Goal: Task Accomplishment & Management: Manage account settings

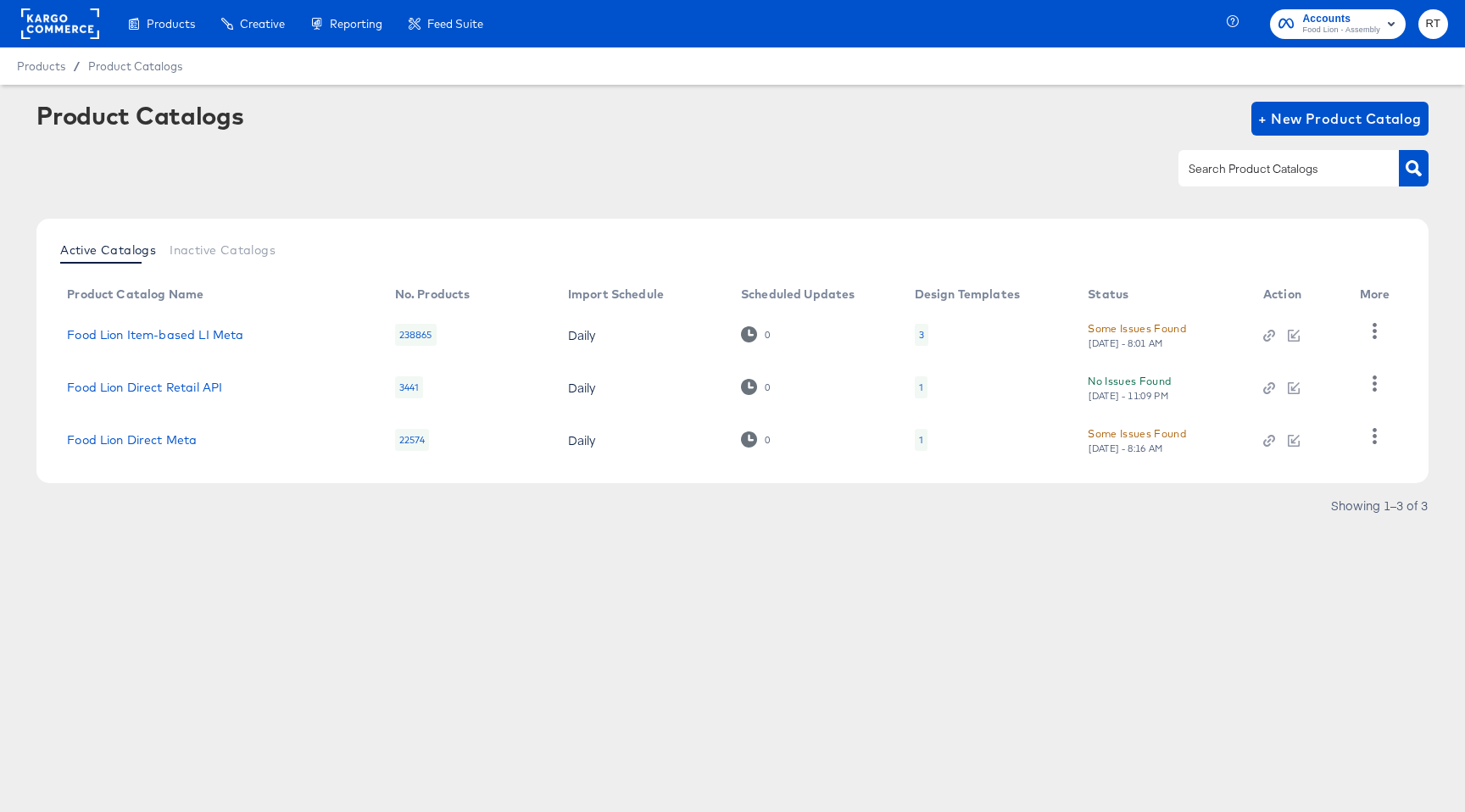
click at [41, 17] on rect at bounding box center [60, 23] width 78 height 30
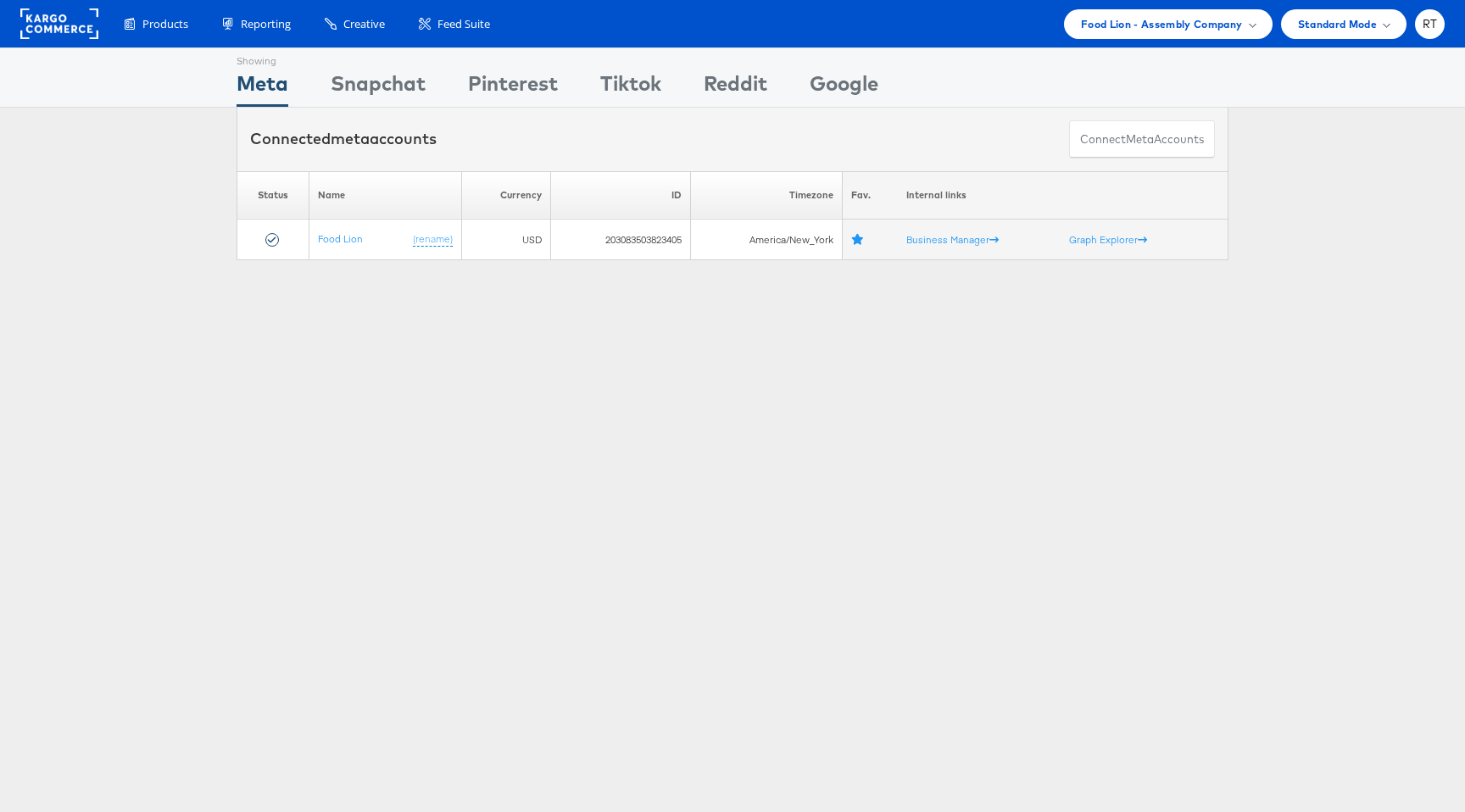
click at [437, 366] on div "Showing Meta Showing [GEOGRAPHIC_DATA] Showing Pinterest Showing Tiktok Showing…" at bounding box center [732, 471] width 1465 height 848
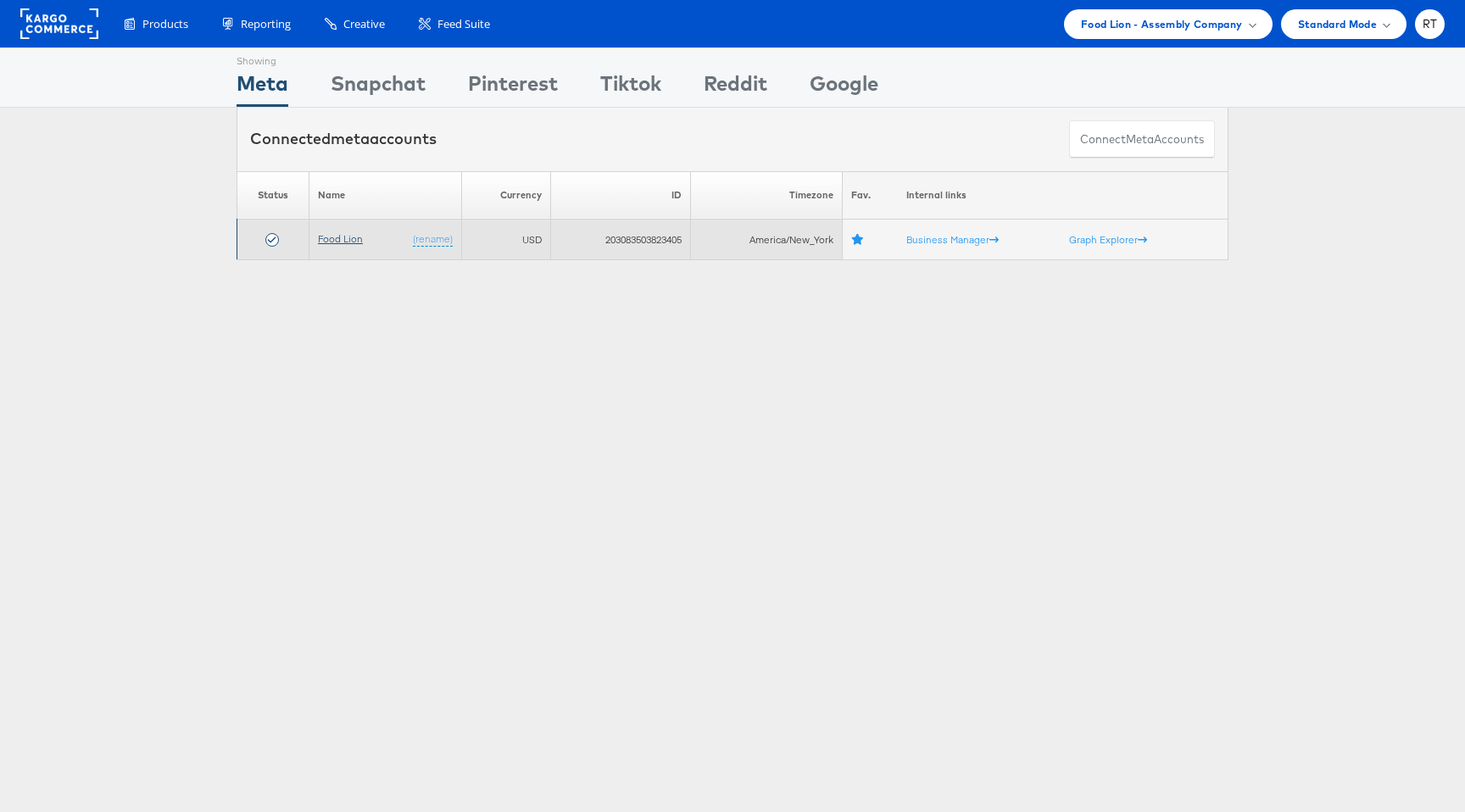
click at [337, 235] on link "Food Lion" at bounding box center [340, 239] width 45 height 13
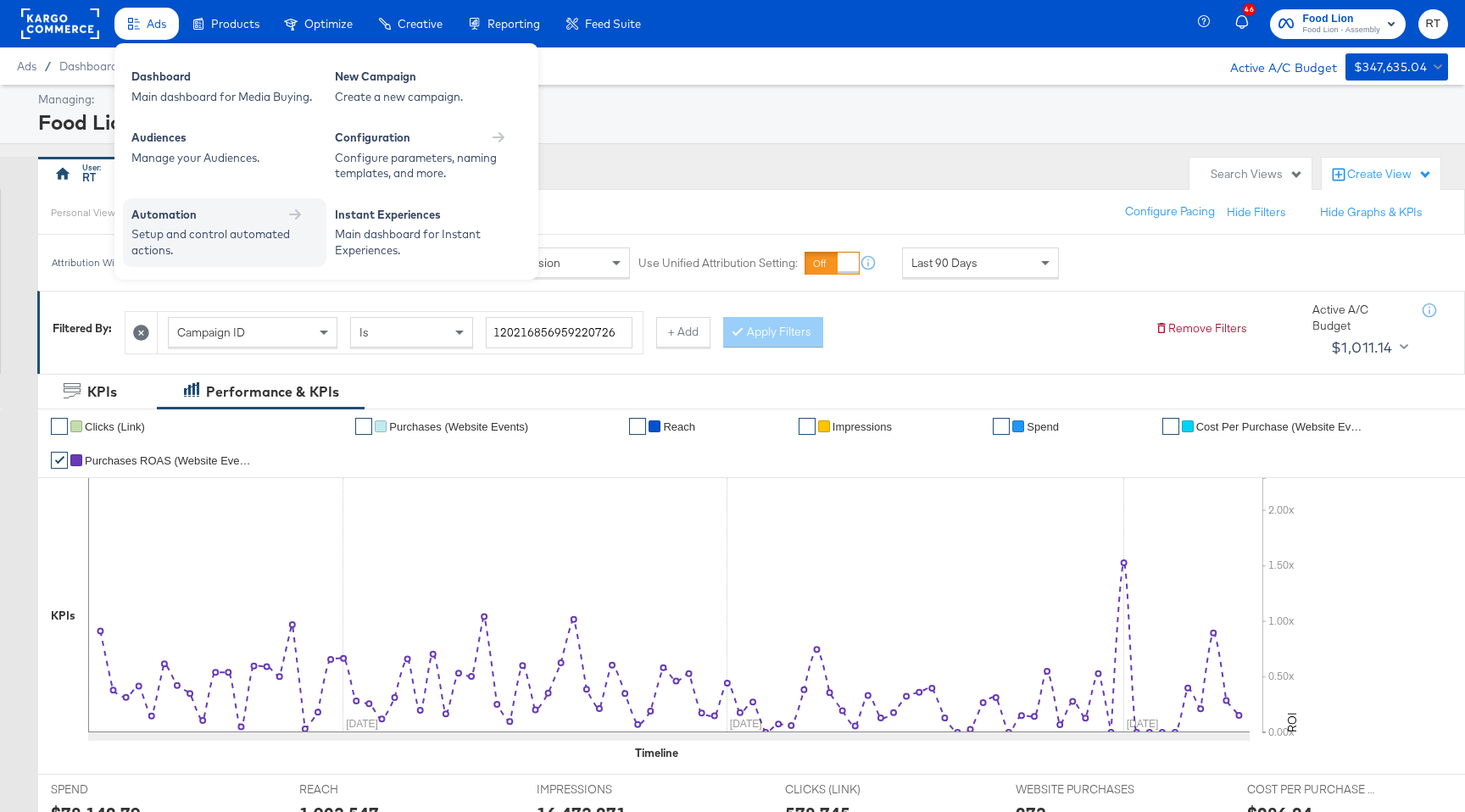
click at [169, 246] on div "Setup and control automated actions." at bounding box center [216, 241] width 170 height 31
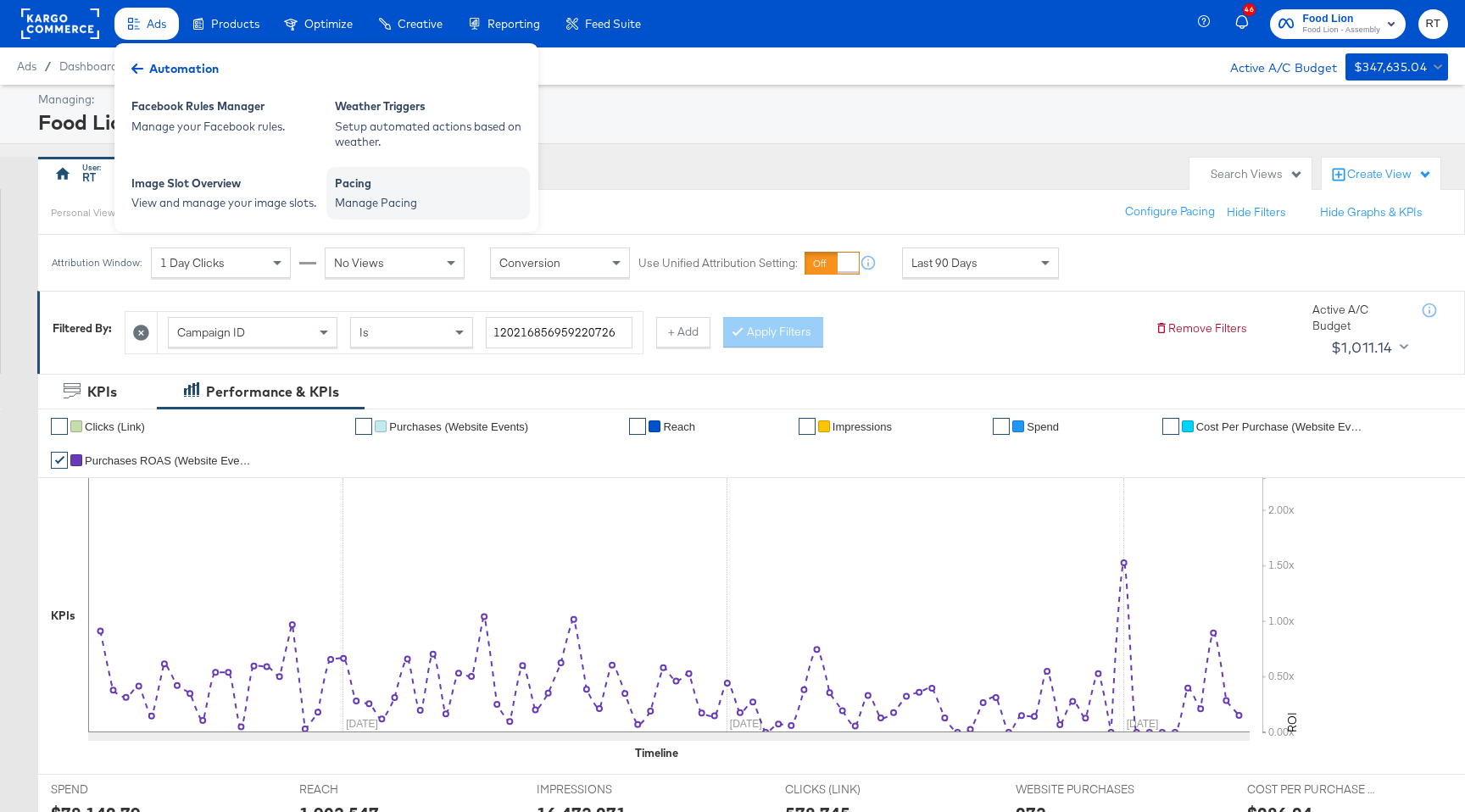
click at [371, 195] on div "Manage Pacing" at bounding box center [428, 203] width 187 height 16
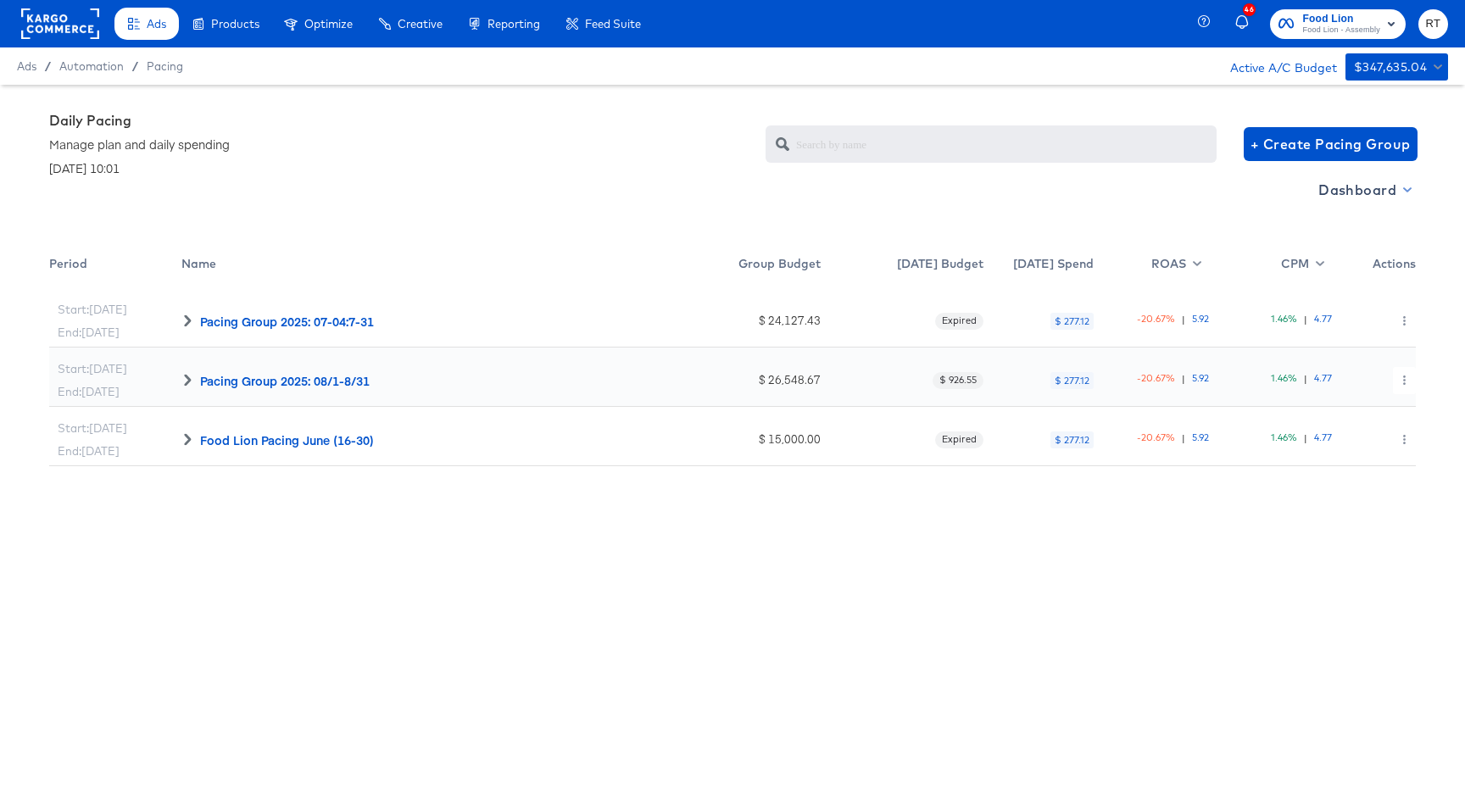
click at [1361, 191] on span "Dashboard" at bounding box center [1363, 190] width 90 height 24
click at [1351, 258] on div "Budget Manager" at bounding box center [1366, 252] width 118 height 18
radio input "false"
radio input "true"
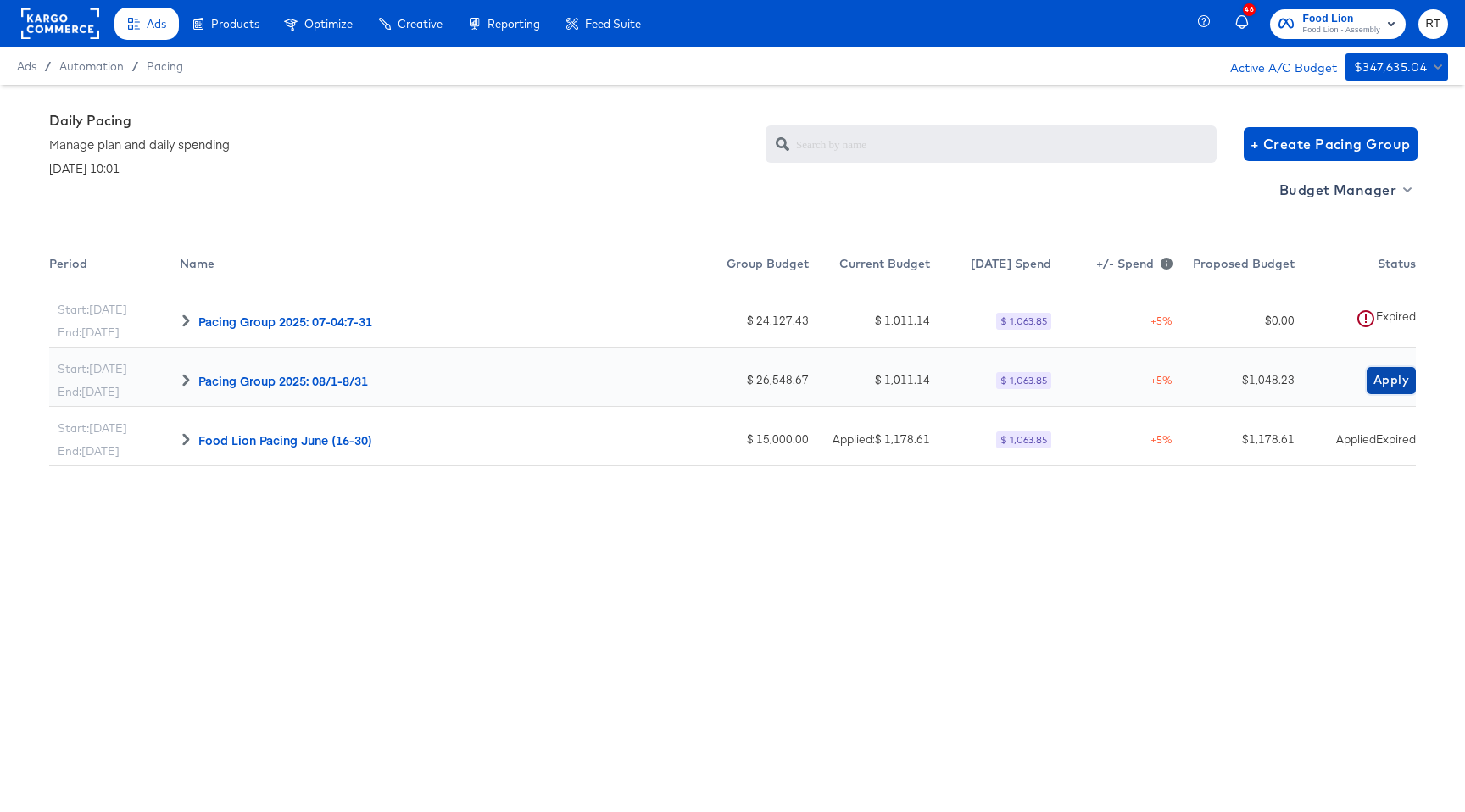
click at [1393, 368] on button "Apply" at bounding box center [1391, 380] width 49 height 27
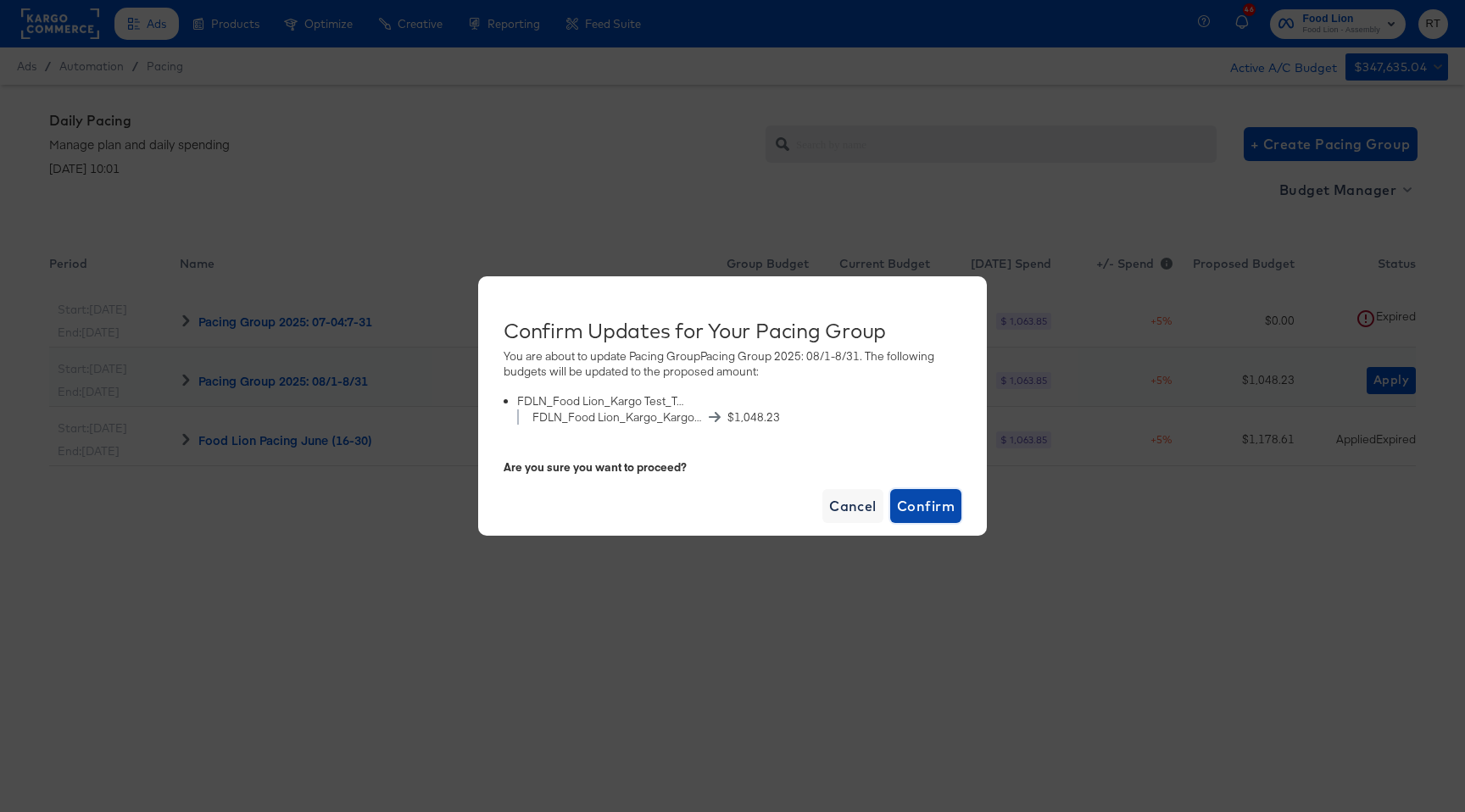
click at [937, 502] on span "Confirm" at bounding box center [926, 506] width 57 height 24
